Goal: Transaction & Acquisition: Purchase product/service

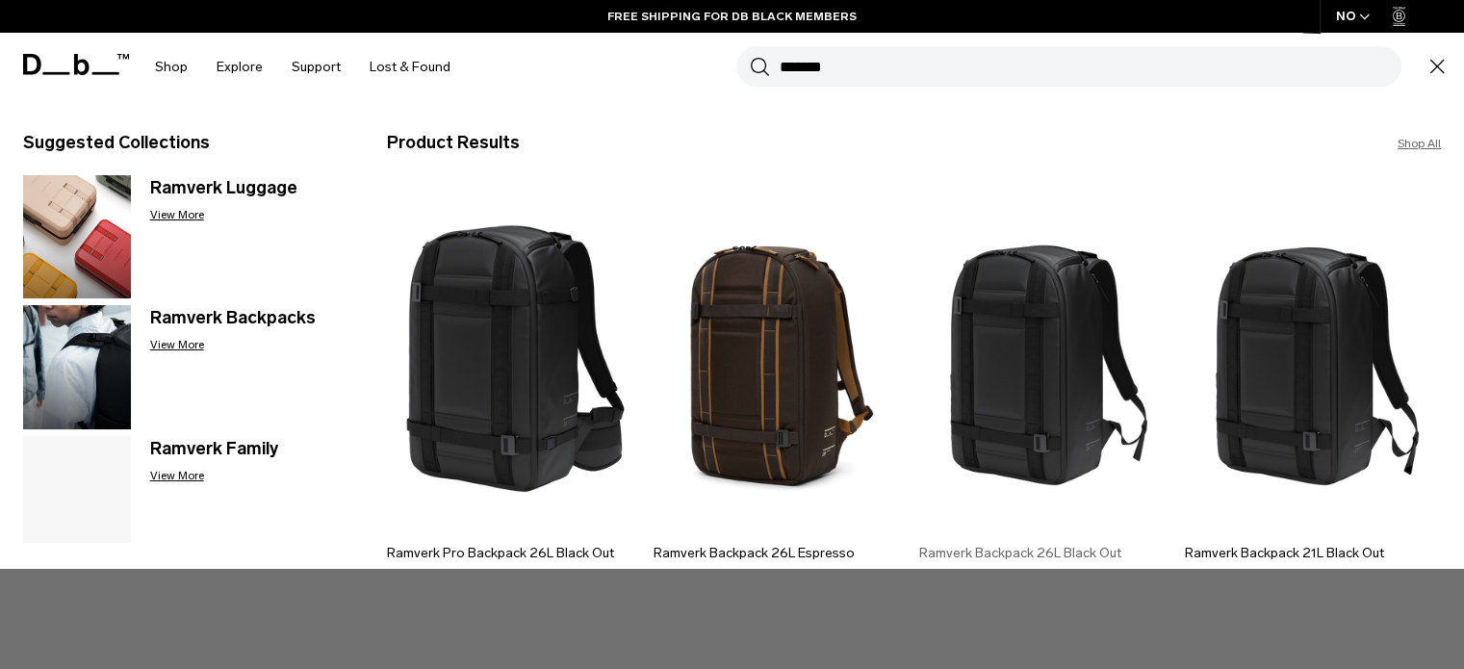
type input "*******"
click at [1080, 330] on img at bounding box center [1047, 359] width 256 height 346
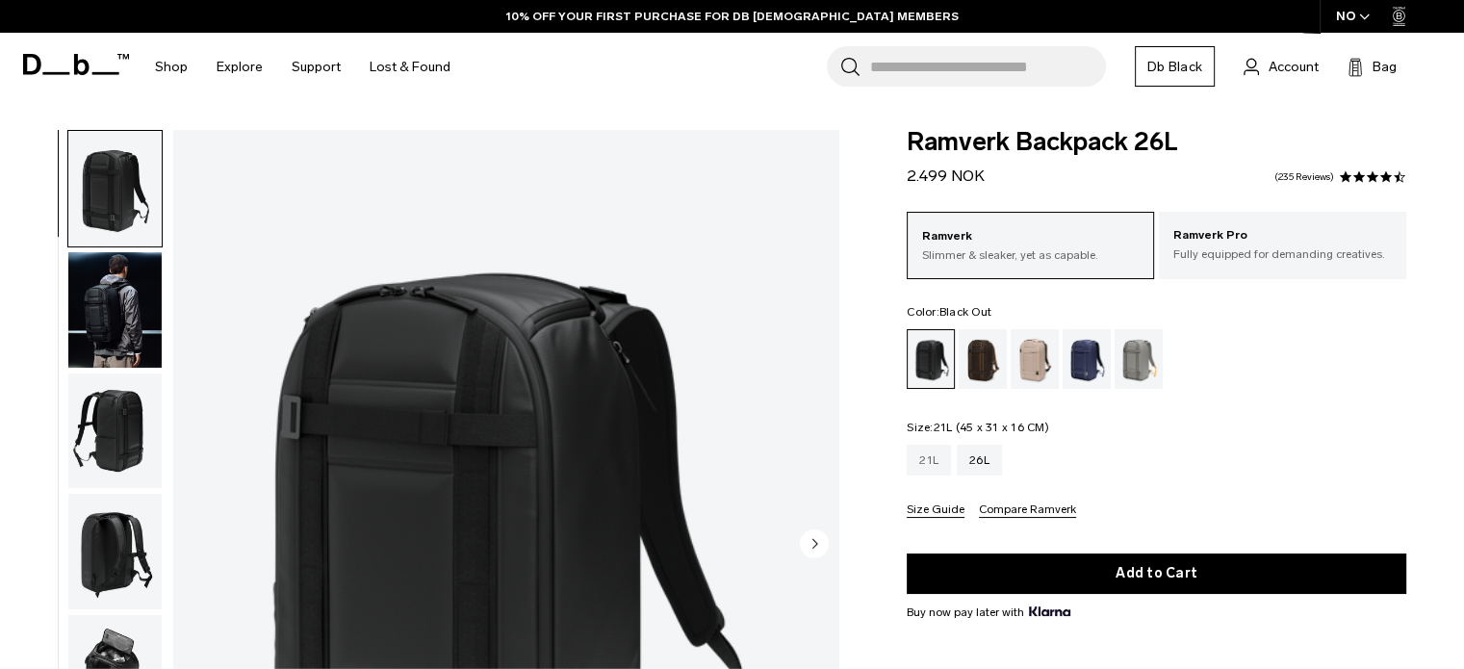
click at [930, 455] on div "21L" at bounding box center [929, 460] width 44 height 31
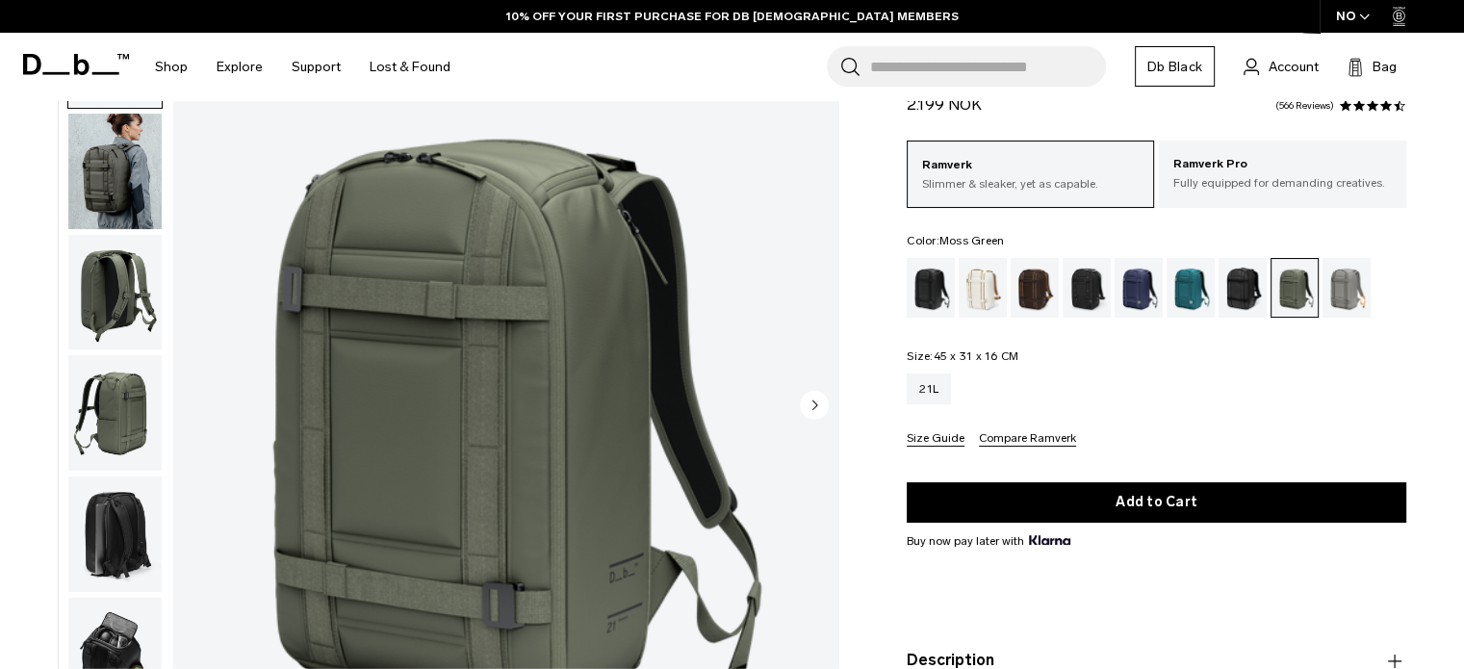
click at [807, 399] on circle "Next slide" at bounding box center [814, 404] width 29 height 29
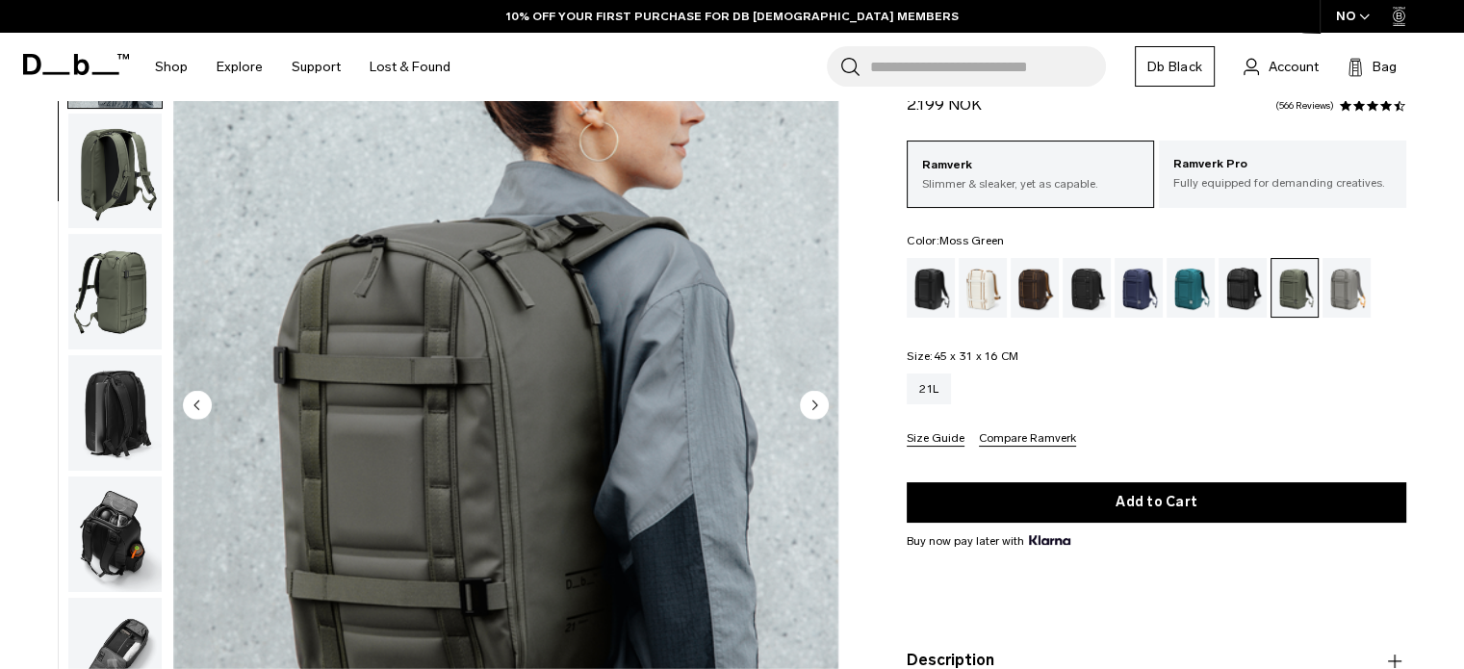
click at [807, 399] on circle "Next slide" at bounding box center [814, 404] width 29 height 29
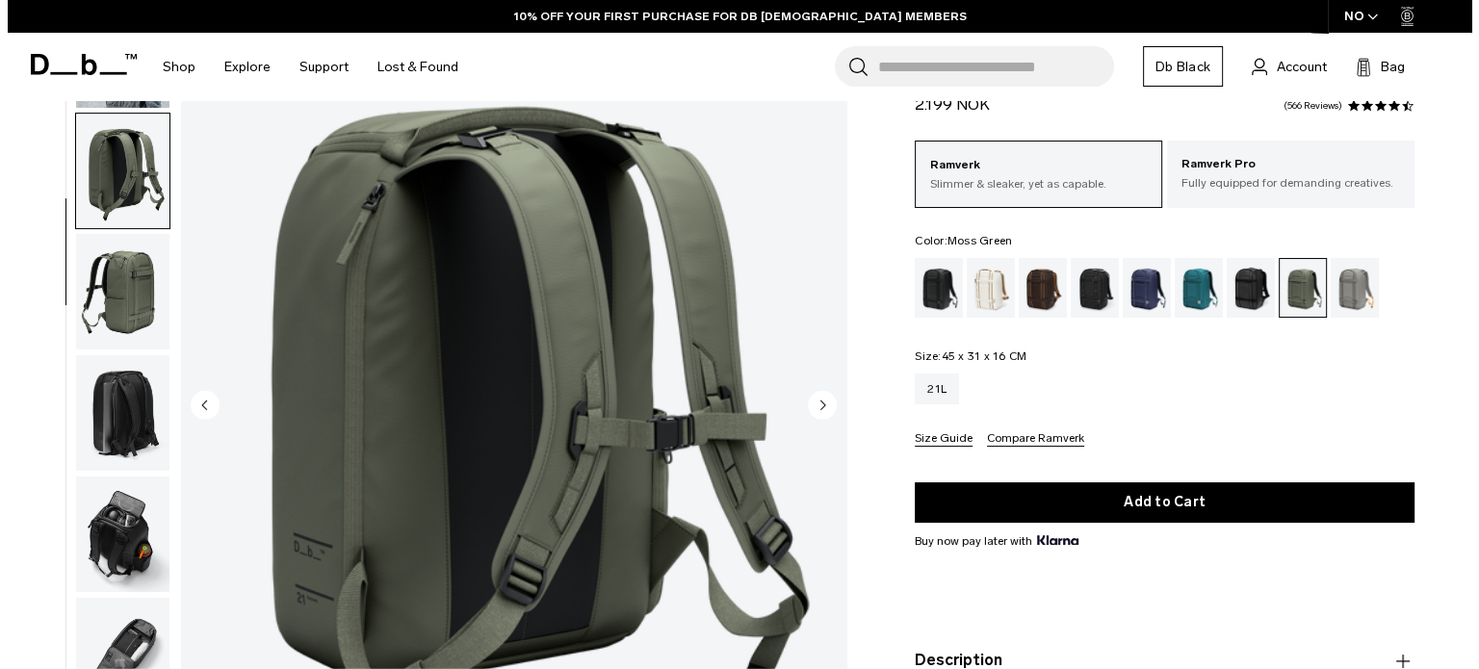
scroll to position [135, 0]
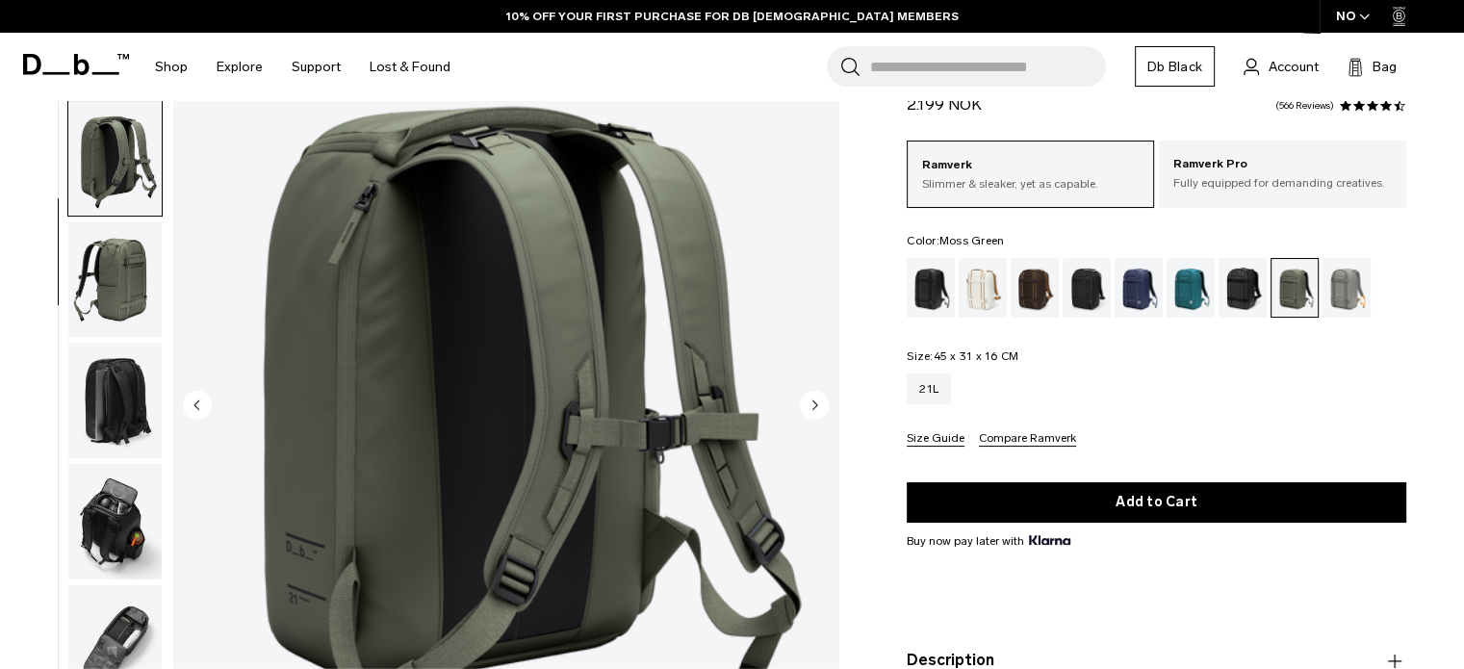
click at [807, 399] on circle "Next slide" at bounding box center [814, 404] width 29 height 29
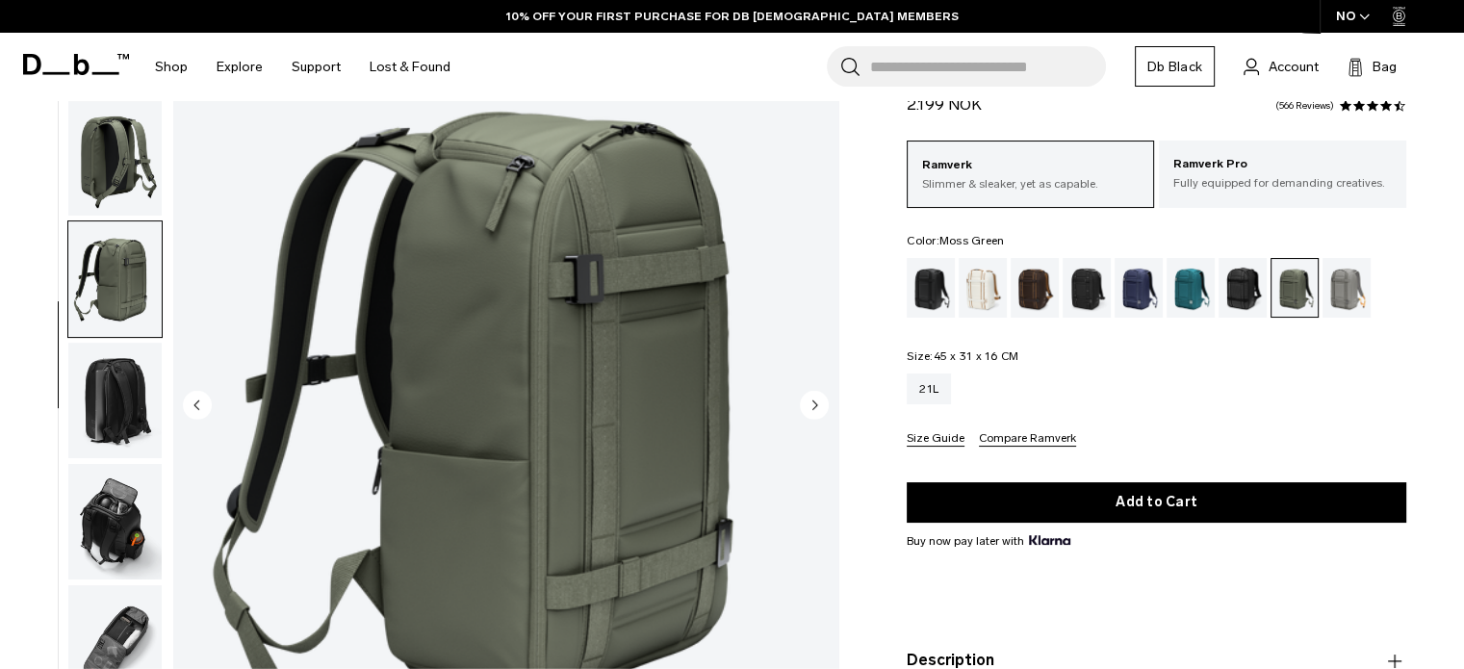
click at [807, 399] on circle "Next slide" at bounding box center [814, 404] width 29 height 29
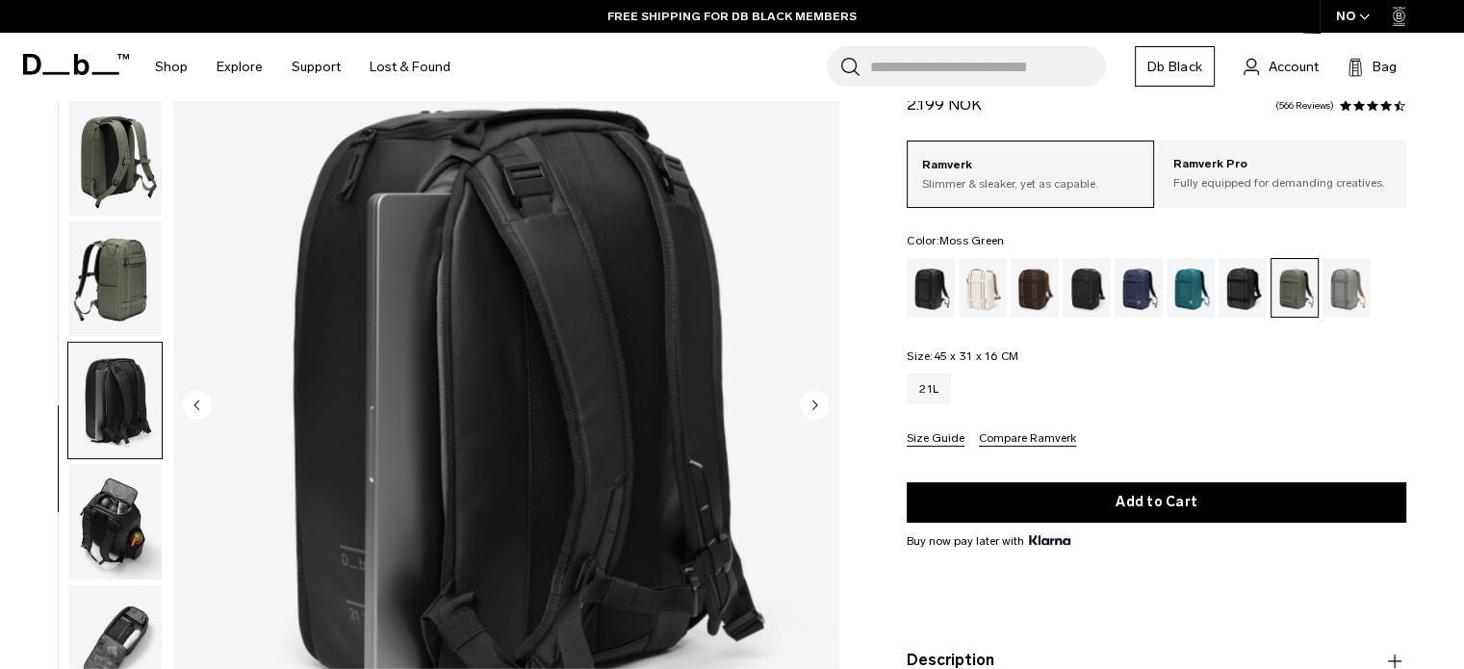
click at [807, 399] on circle "Next slide" at bounding box center [814, 404] width 29 height 29
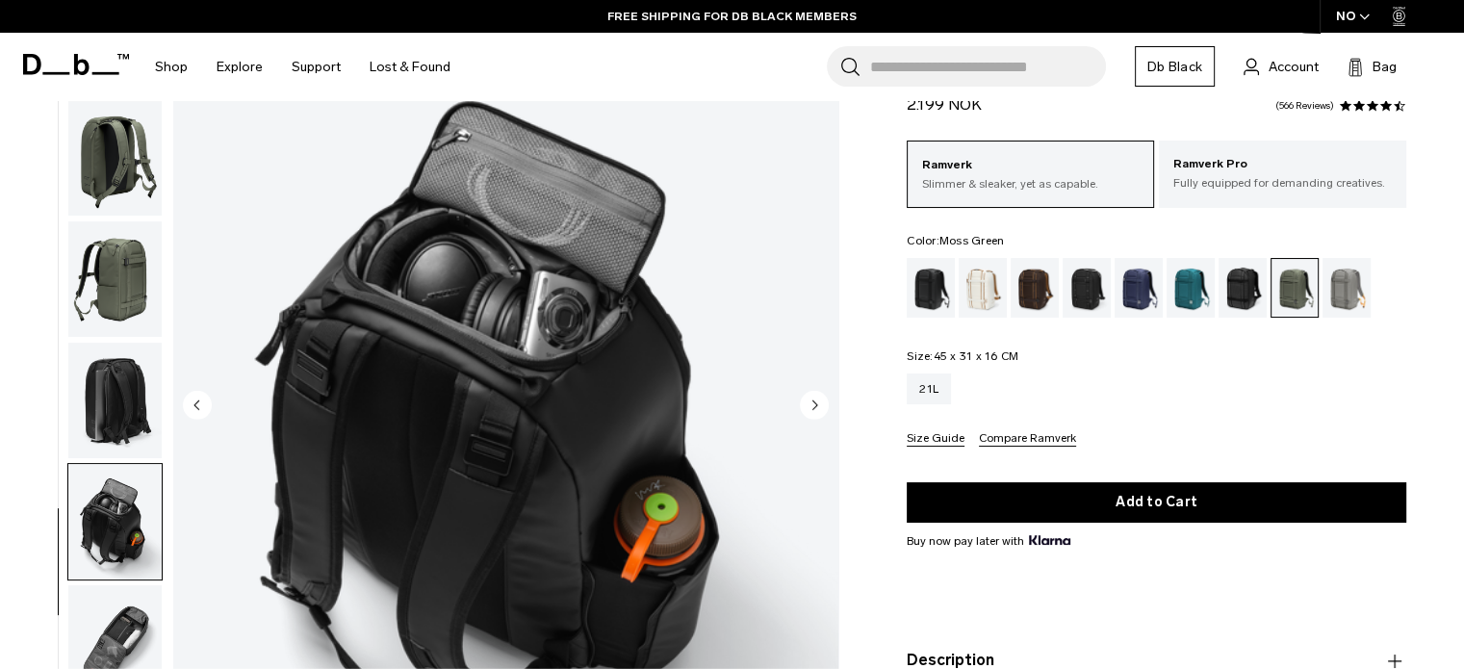
click at [807, 399] on circle "Next slide" at bounding box center [814, 404] width 29 height 29
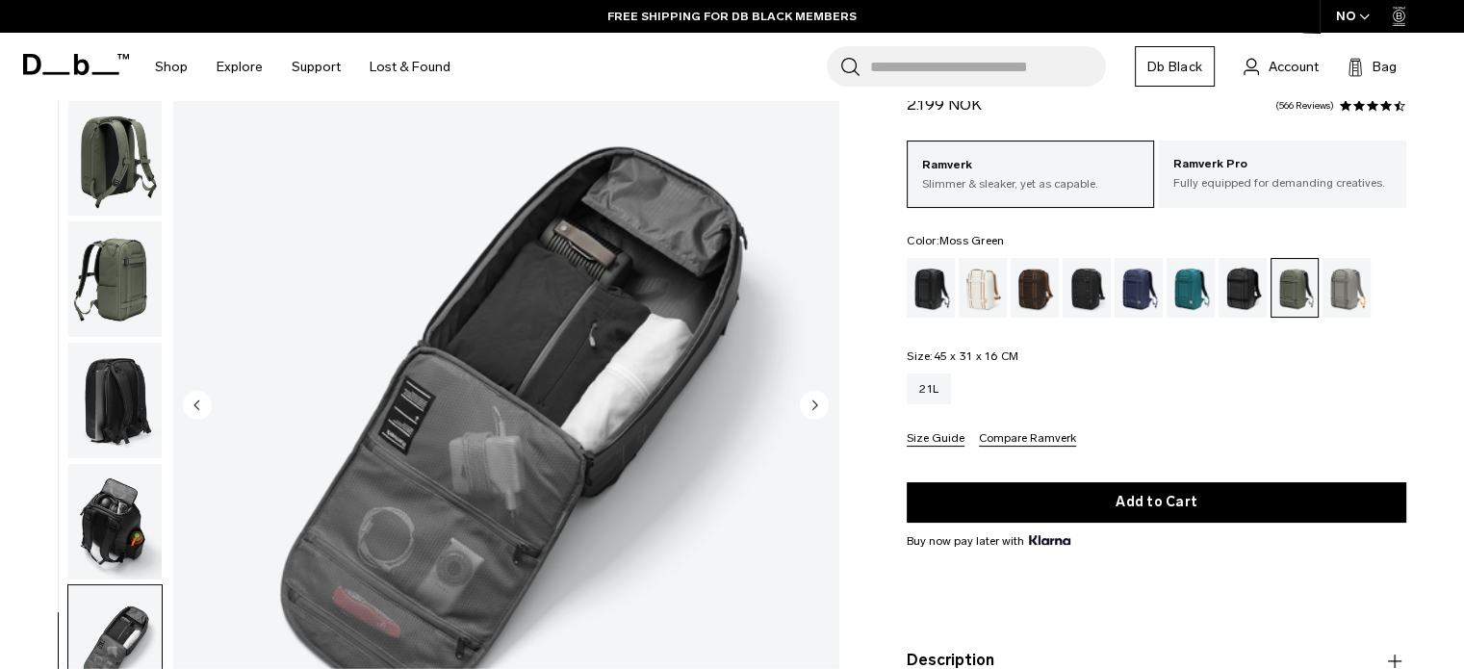
click at [807, 399] on circle "Next slide" at bounding box center [814, 404] width 29 height 29
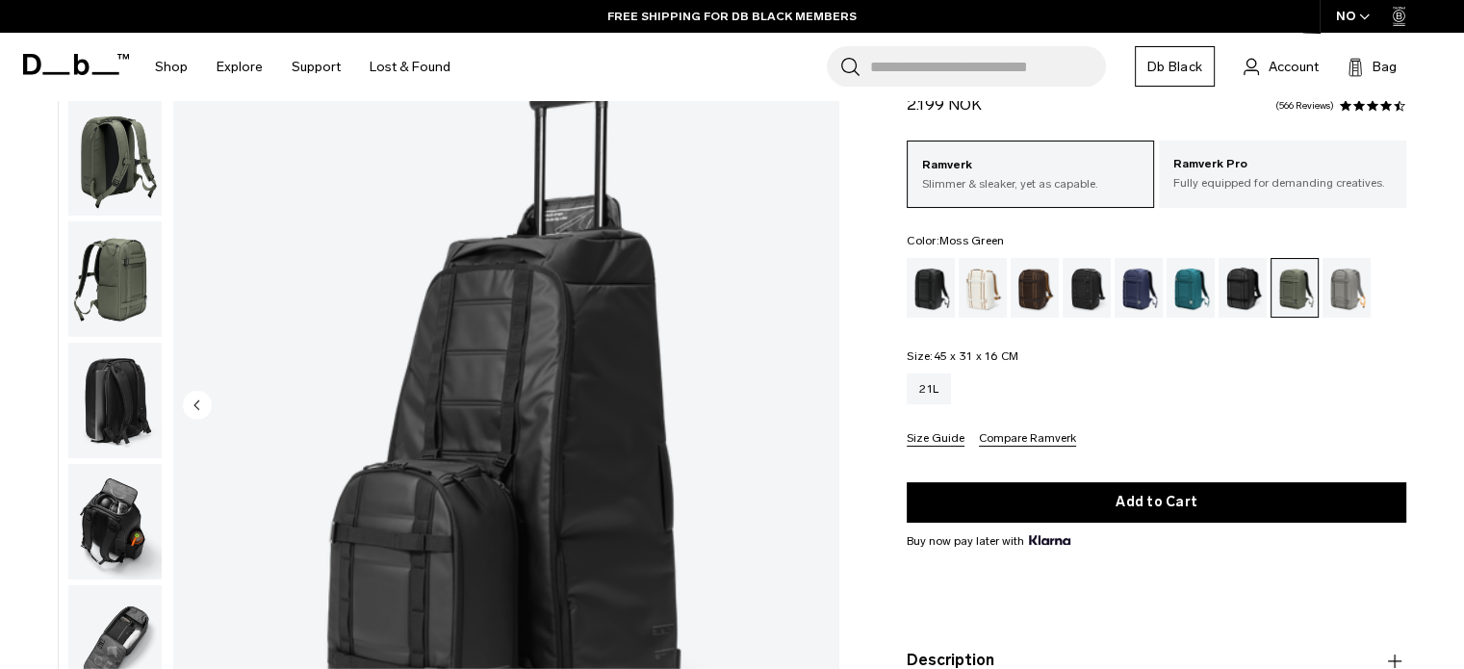
click at [807, 399] on img "8 / 8" at bounding box center [505, 406] width 665 height 831
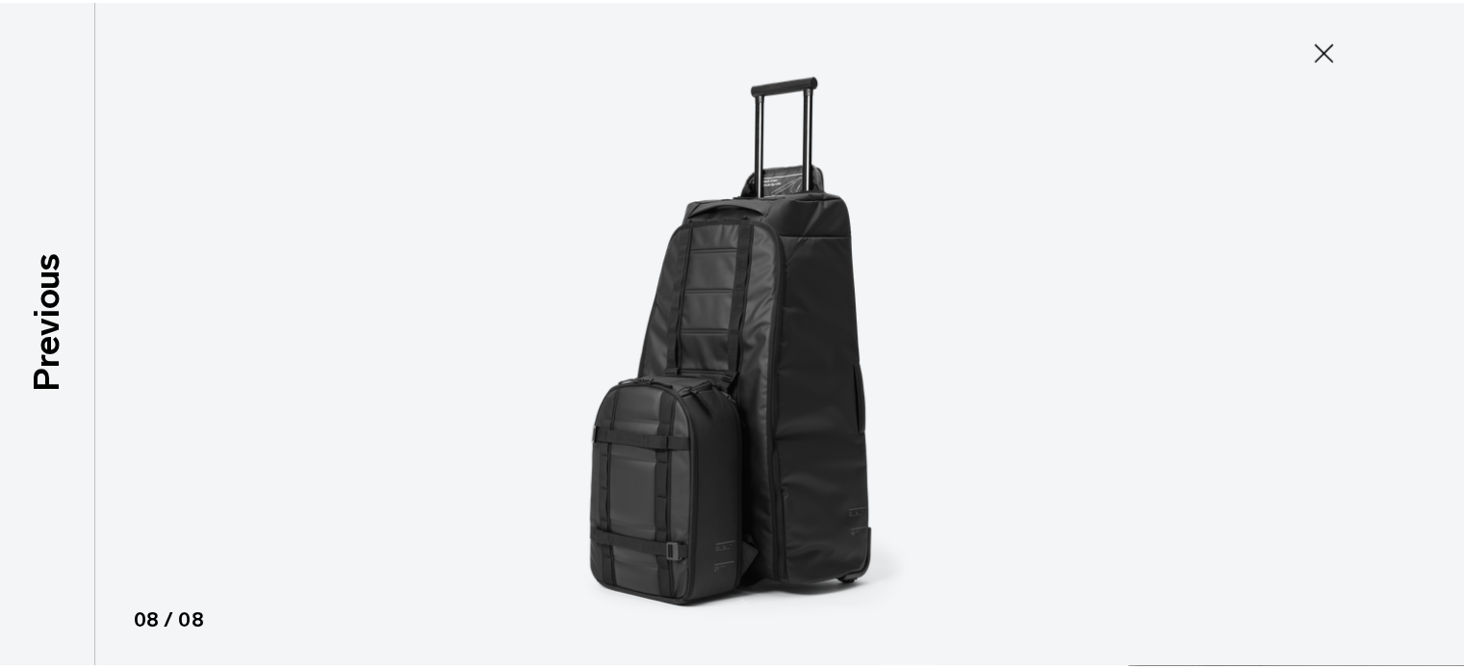
scroll to position [123, 0]
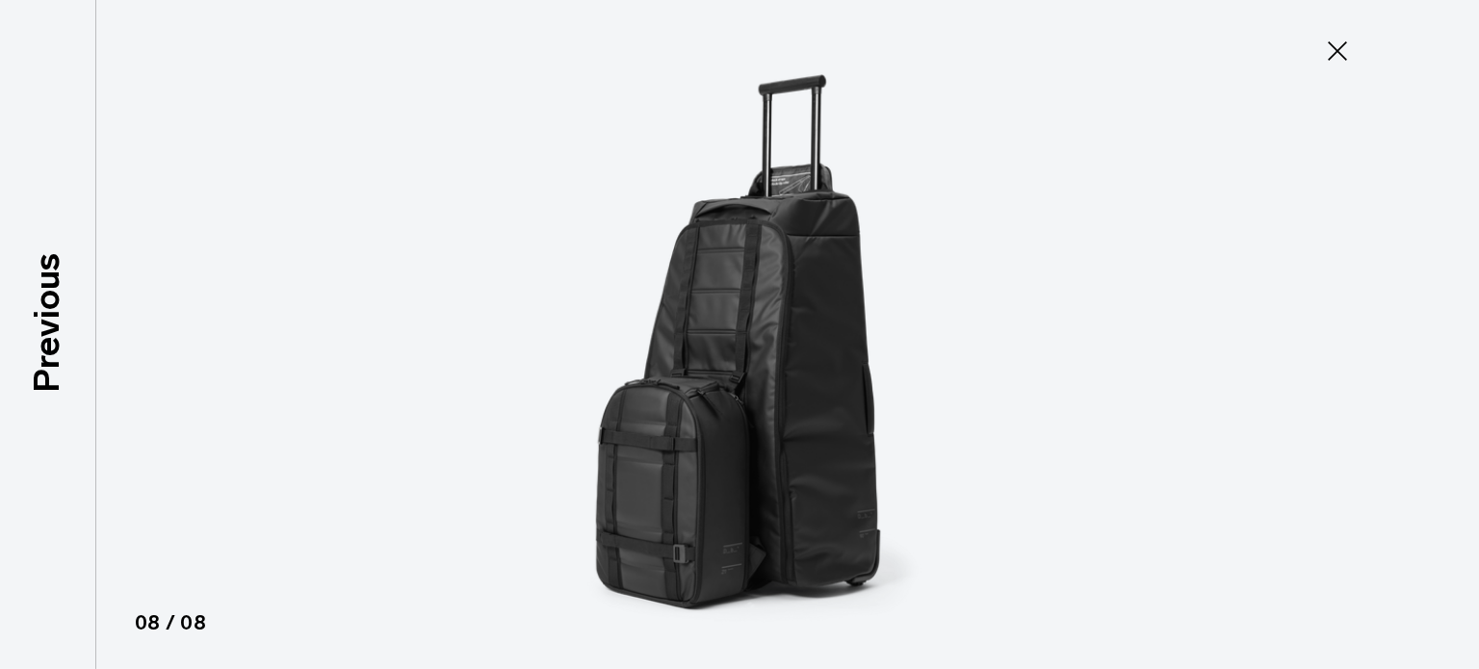
click at [1332, 43] on icon at bounding box center [1337, 51] width 31 height 31
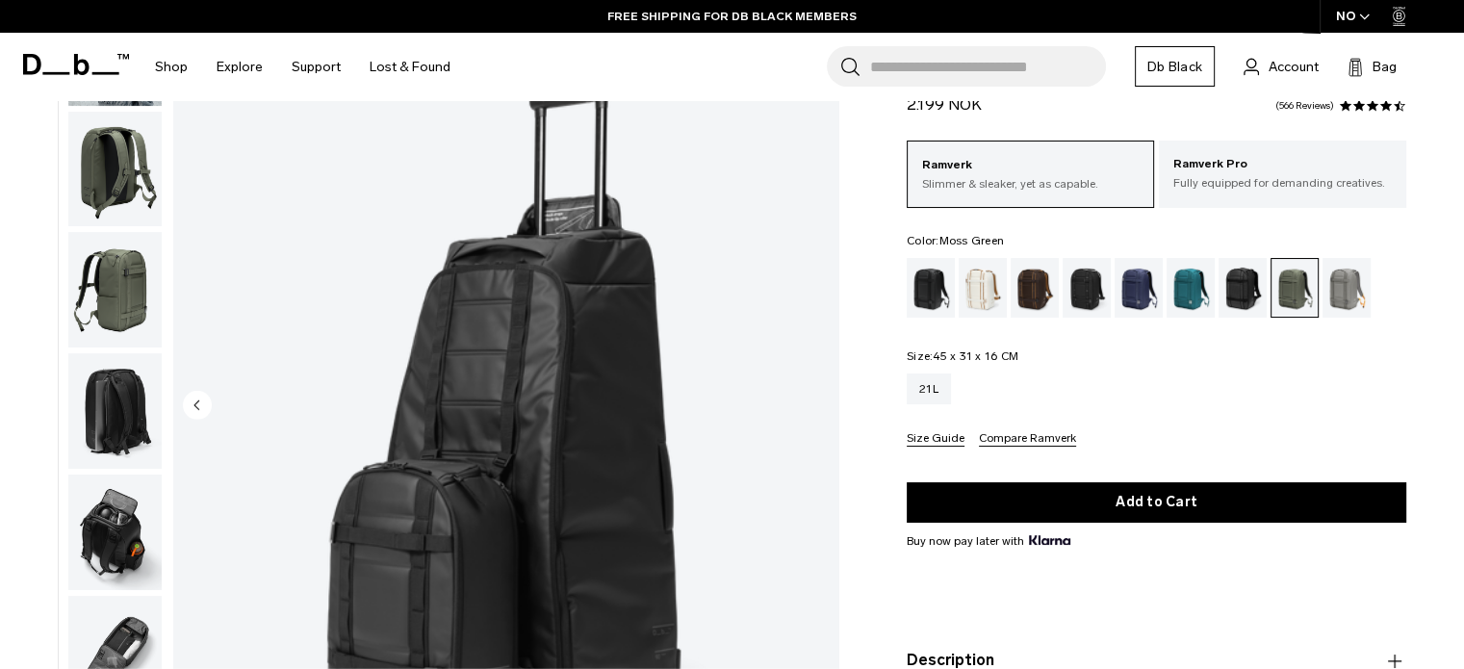
scroll to position [135, 0]
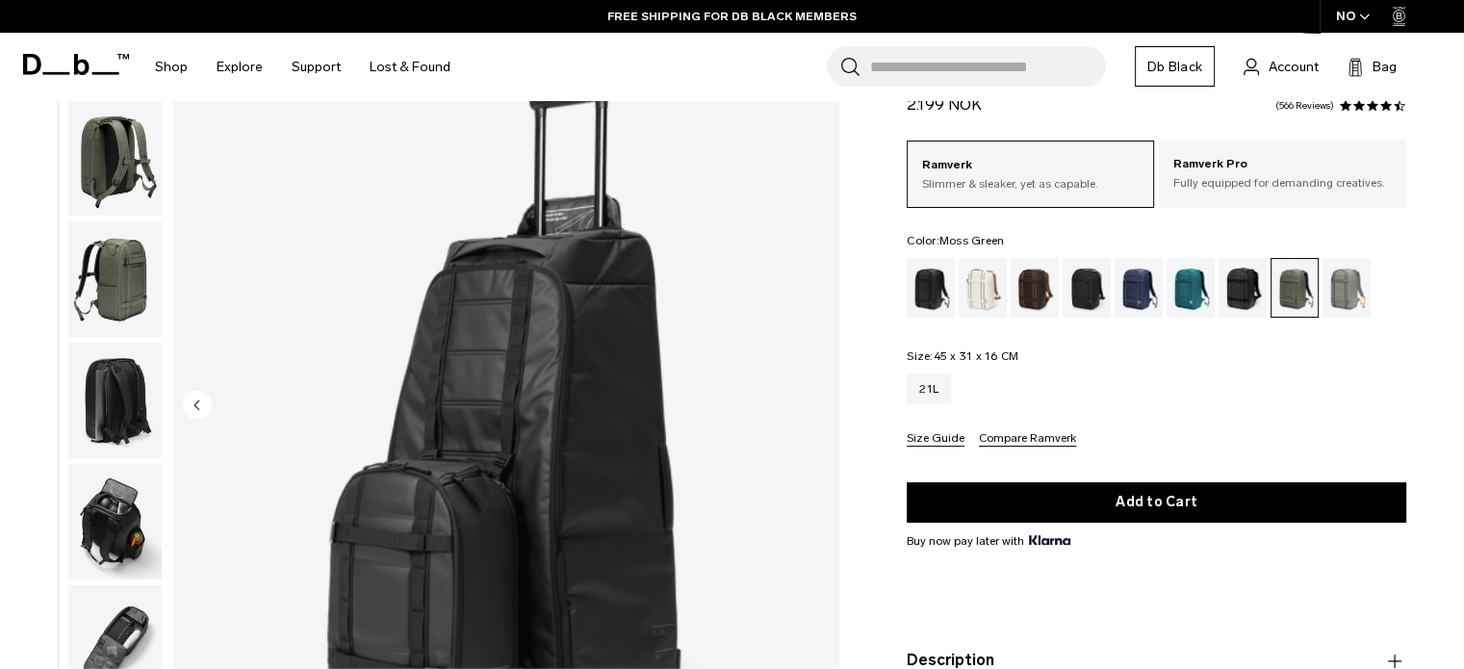
click at [129, 258] on img "button" at bounding box center [114, 279] width 93 height 116
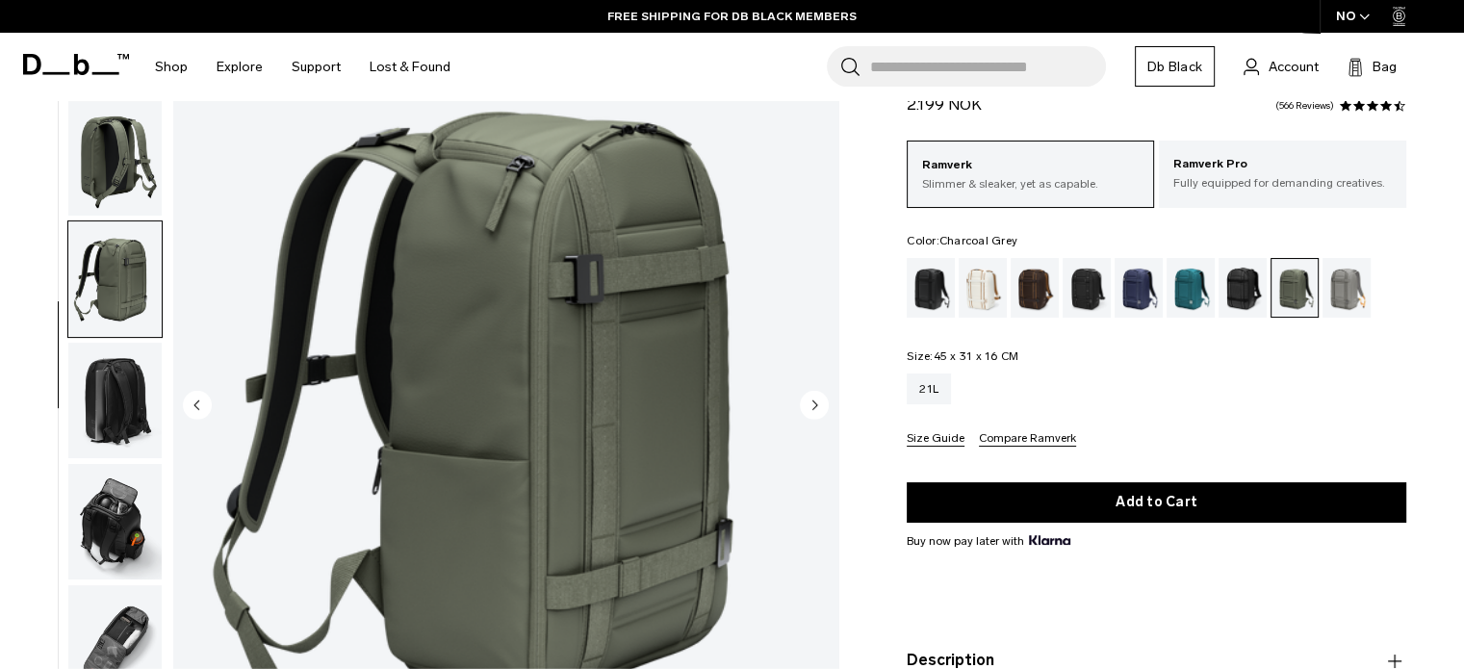
click at [1081, 295] on div "Charcoal Grey" at bounding box center [1087, 288] width 49 height 60
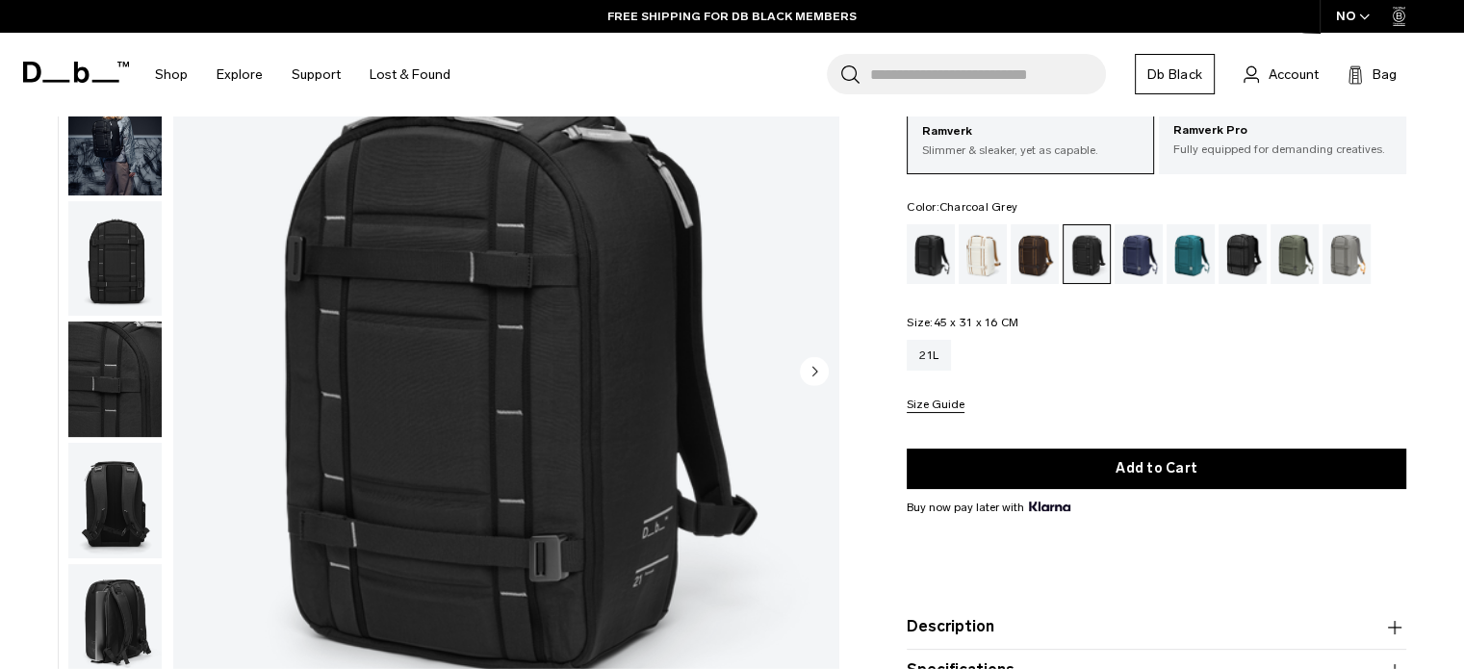
scroll to position [175, 0]
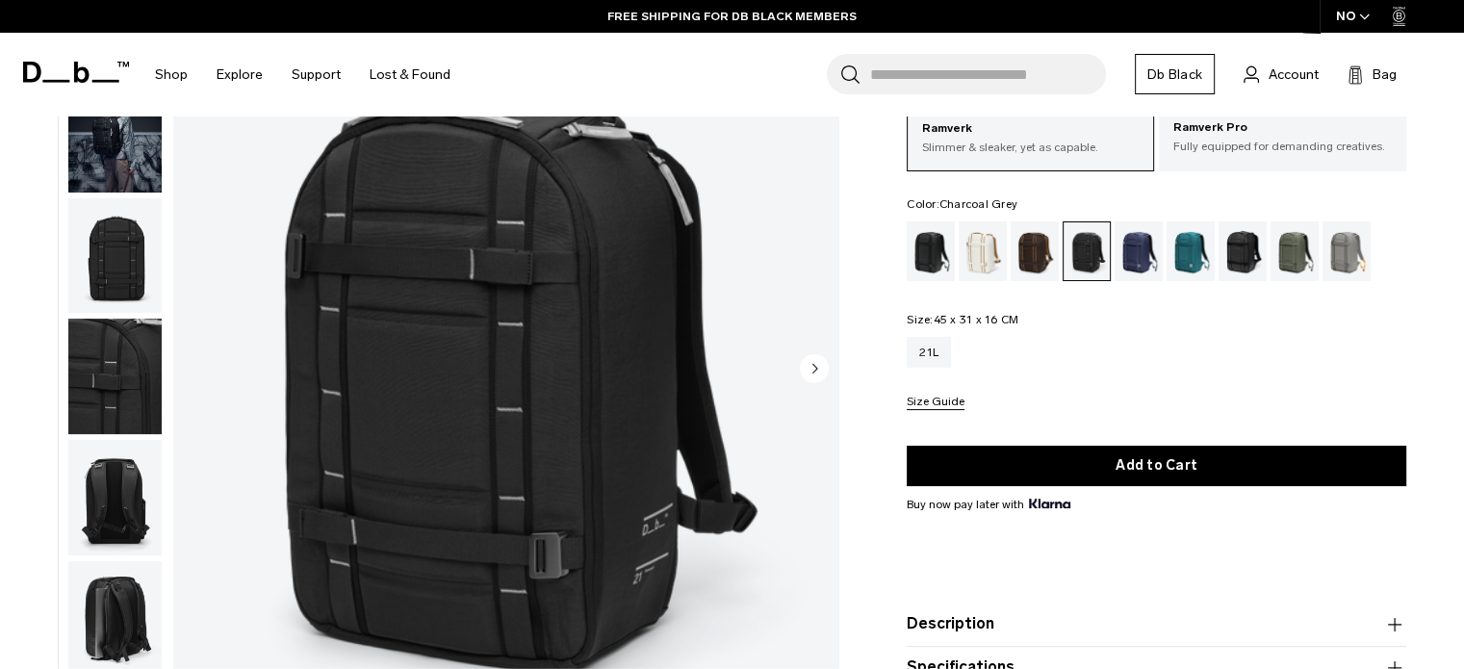
click at [124, 583] on img "button" at bounding box center [114, 619] width 93 height 116
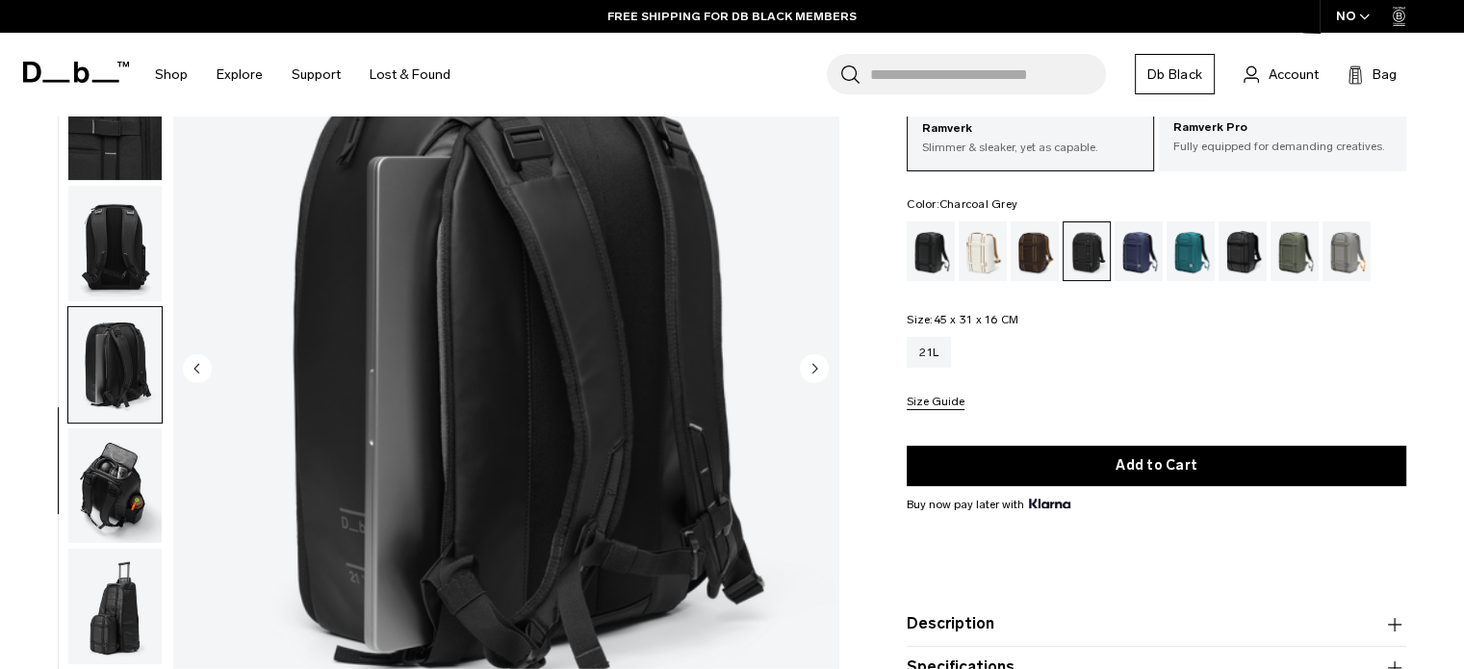
scroll to position [255, 0]
click at [110, 484] on img "button" at bounding box center [114, 485] width 93 height 116
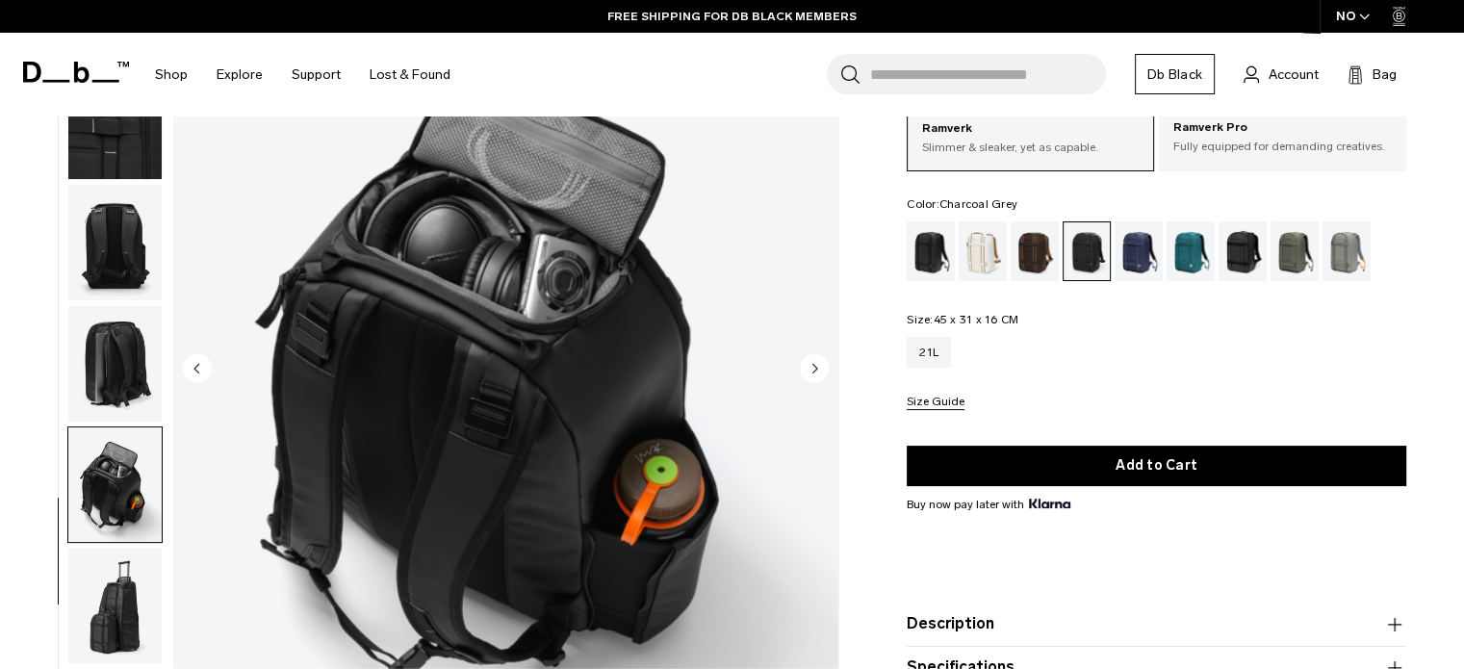
click at [113, 589] on img "button" at bounding box center [114, 606] width 93 height 116
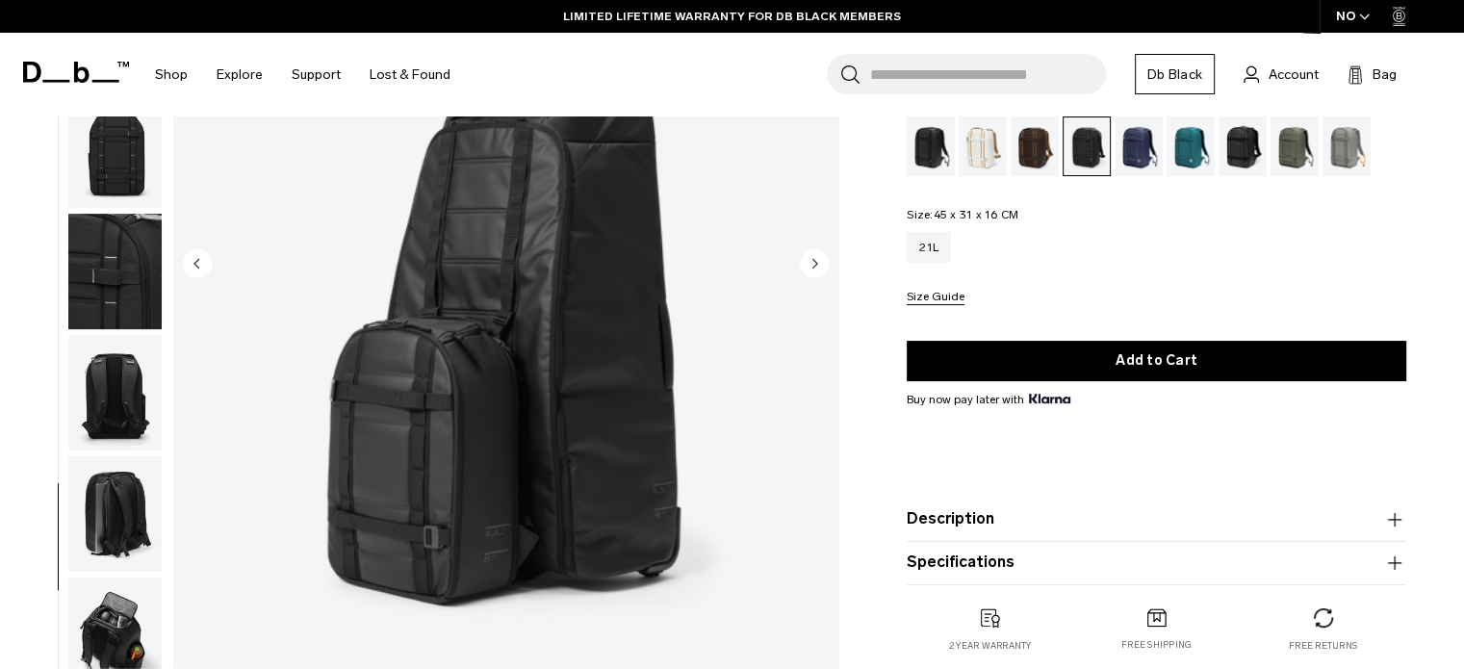
scroll to position [0, 0]
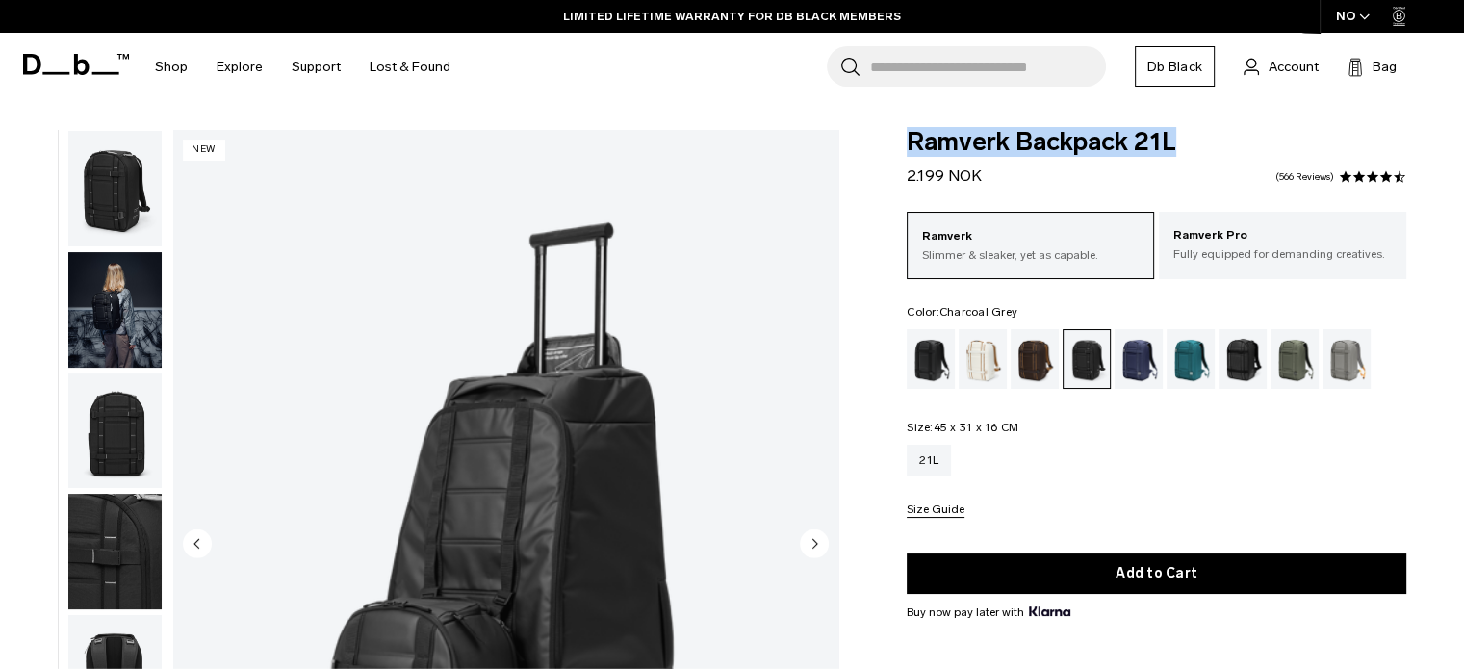
drag, startPoint x: 1181, startPoint y: 137, endPoint x: 898, endPoint y: 147, distance: 283.2
click at [898, 147] on div "Ramverk Backpack 21L 2.199 NOK 4.7 star rating 566 Reviews Ramverk Slimmer & sl…" at bounding box center [1156, 516] width 615 height 773
copy span "Ramverk Backpack 21L"
